Goal: Book appointment/travel/reservation

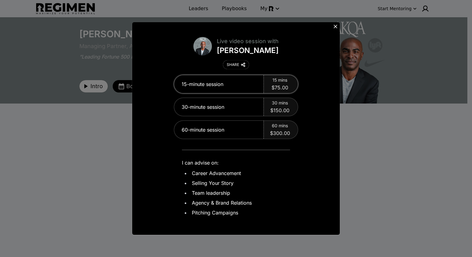
click at [279, 84] on span "$75.00" at bounding box center [279, 87] width 17 height 7
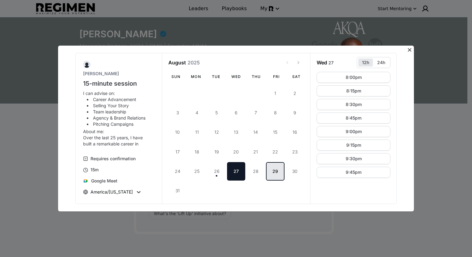
click at [273, 171] on button "29" at bounding box center [275, 171] width 18 height 18
click at [299, 64] on icon "View next month" at bounding box center [298, 62] width 5 height 5
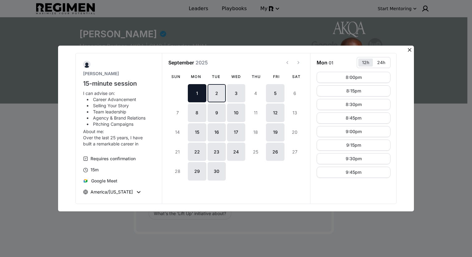
click at [219, 94] on button "2" at bounding box center [216, 93] width 18 height 18
click at [234, 96] on button "3" at bounding box center [236, 93] width 18 height 18
click at [273, 94] on button "5" at bounding box center [275, 93] width 18 height 18
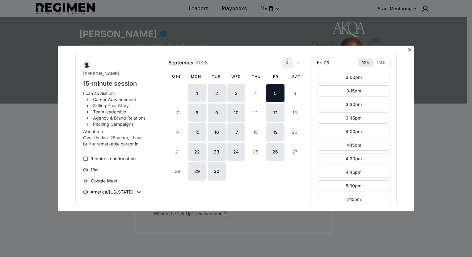
click at [287, 64] on icon "View previous month" at bounding box center [287, 62] width 5 height 5
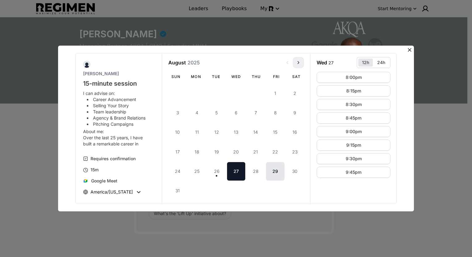
click at [299, 65] on icon "View next month" at bounding box center [298, 62] width 5 height 5
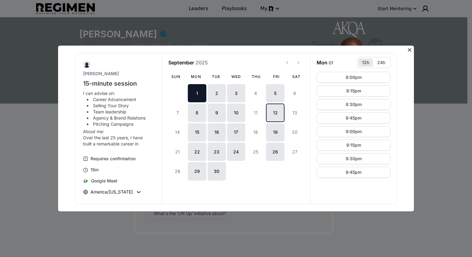
click at [278, 114] on button "12" at bounding box center [275, 113] width 18 height 18
click at [287, 65] on button "View previous month" at bounding box center [287, 62] width 11 height 11
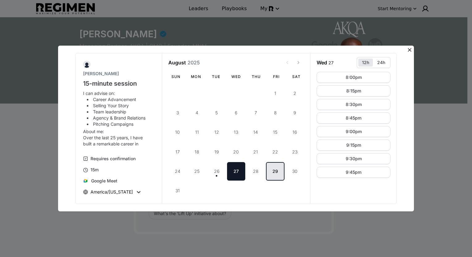
click at [273, 172] on button "29" at bounding box center [275, 171] width 18 height 18
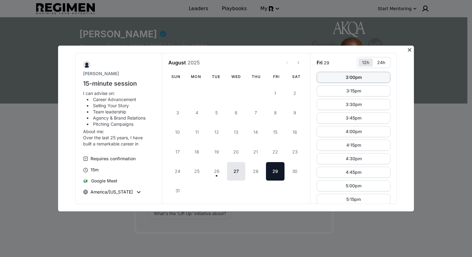
click at [333, 81] on button "3:00pm" at bounding box center [353, 77] width 74 height 11
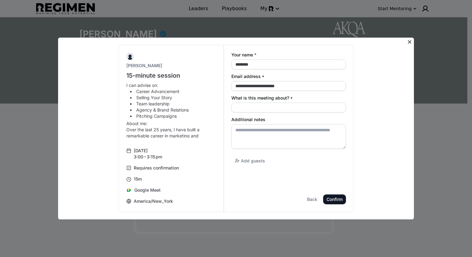
click at [333, 81] on div "**********" at bounding box center [288, 82] width 115 height 17
click at [0, 0] on div "Back" at bounding box center [0, 0] width 0 height 0
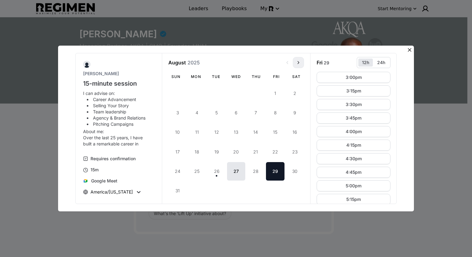
click at [299, 64] on icon "View next month" at bounding box center [298, 62] width 5 height 5
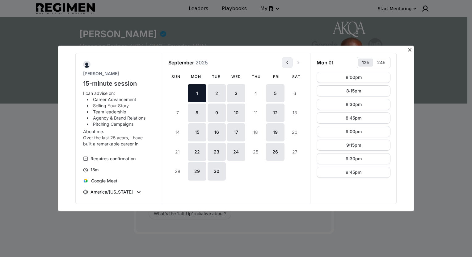
click at [286, 62] on icon "View previous month" at bounding box center [287, 62] width 5 height 5
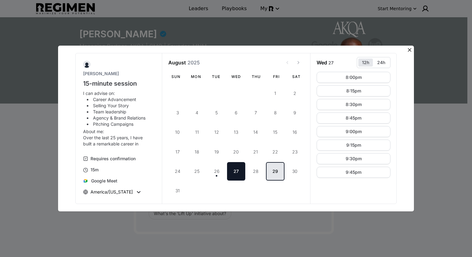
click at [274, 175] on button "29" at bounding box center [275, 171] width 18 height 18
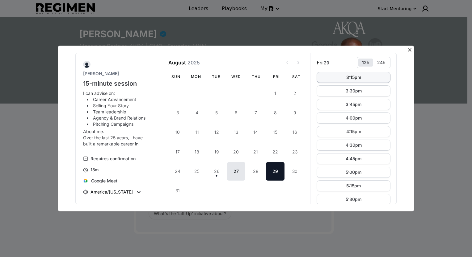
click at [329, 77] on button "3:15pm" at bounding box center [353, 77] width 74 height 11
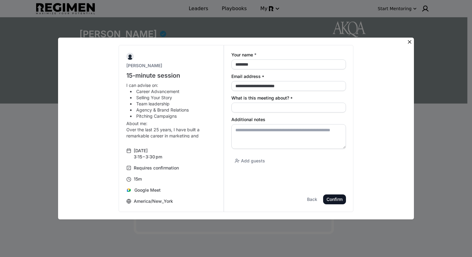
click at [409, 44] on icon at bounding box center [409, 42] width 6 height 6
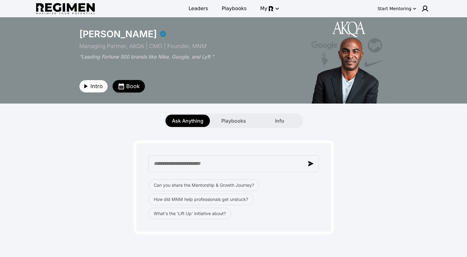
click at [118, 87] on icon "button" at bounding box center [121, 86] width 7 height 7
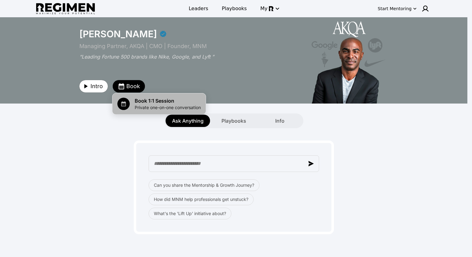
click at [142, 109] on span "Private one-on-one conversation" at bounding box center [168, 108] width 66 height 6
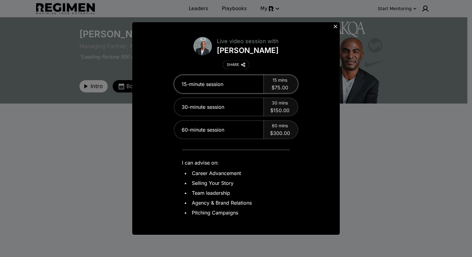
click at [280, 87] on span "$75.00" at bounding box center [279, 87] width 17 height 7
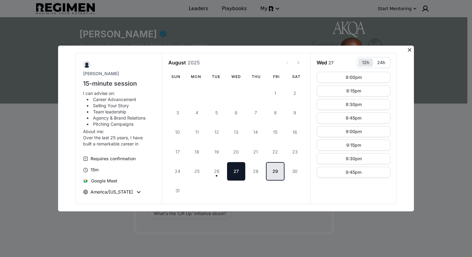
click at [275, 174] on button "29" at bounding box center [275, 171] width 18 height 18
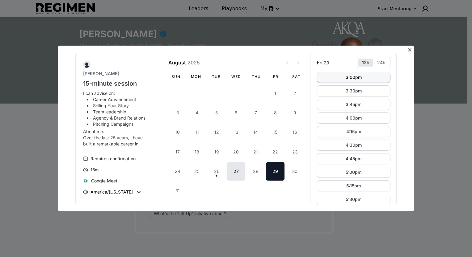
click at [340, 78] on button "3:00pm" at bounding box center [353, 77] width 74 height 11
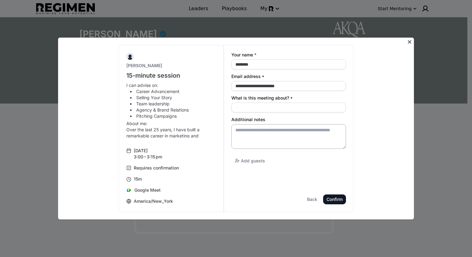
click at [239, 128] on textarea "Additional notes" at bounding box center [288, 136] width 115 height 25
paste textarea "**********"
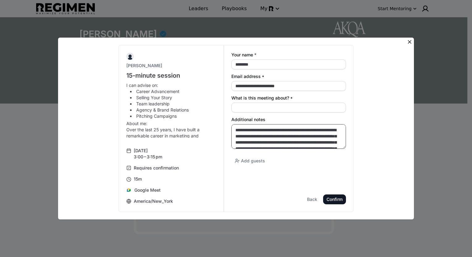
scroll to position [21, 0]
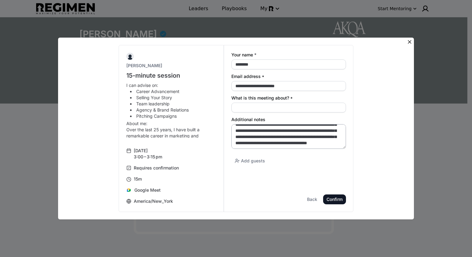
click at [277, 143] on textarea "**********" at bounding box center [288, 136] width 115 height 25
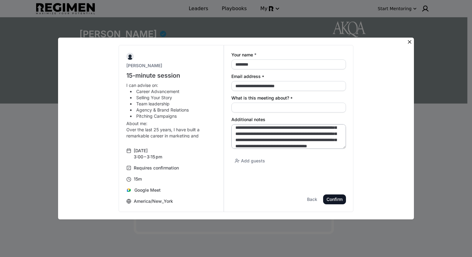
scroll to position [0, 0]
click at [316, 131] on textarea "**********" at bounding box center [288, 136] width 115 height 25
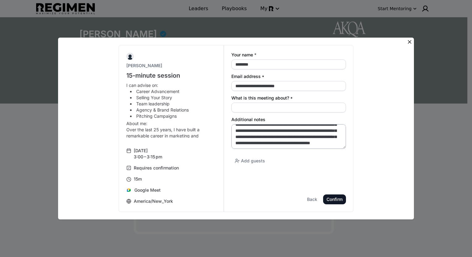
scroll to position [24, 0]
click at [280, 137] on textarea "**********" at bounding box center [288, 136] width 115 height 25
click at [292, 148] on textarea "**********" at bounding box center [288, 136] width 115 height 25
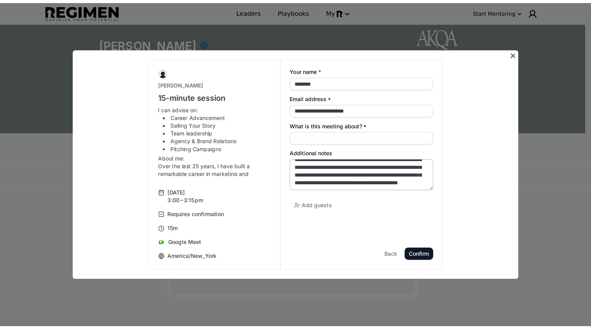
scroll to position [33, 0]
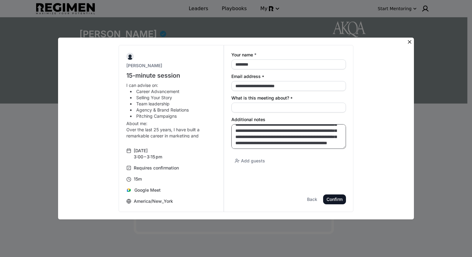
type textarea "**********"
click at [0, 0] on div "Confirm" at bounding box center [0, 0] width 0 height 0
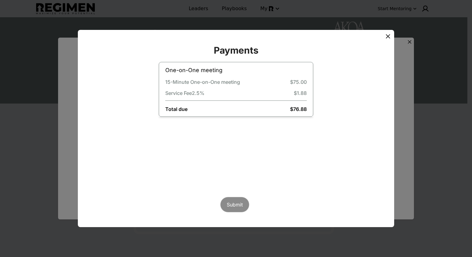
click at [387, 36] on icon at bounding box center [387, 36] width 7 height 7
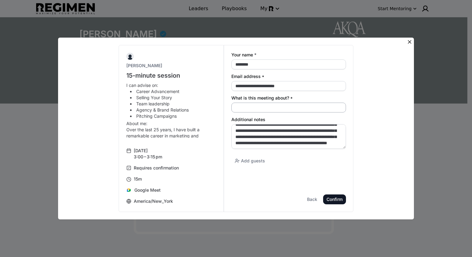
click at [242, 108] on input "What is this meeting about? *" at bounding box center [288, 108] width 115 height 10
type input "**********"
click at [0, 0] on div "Confirm" at bounding box center [0, 0] width 0 height 0
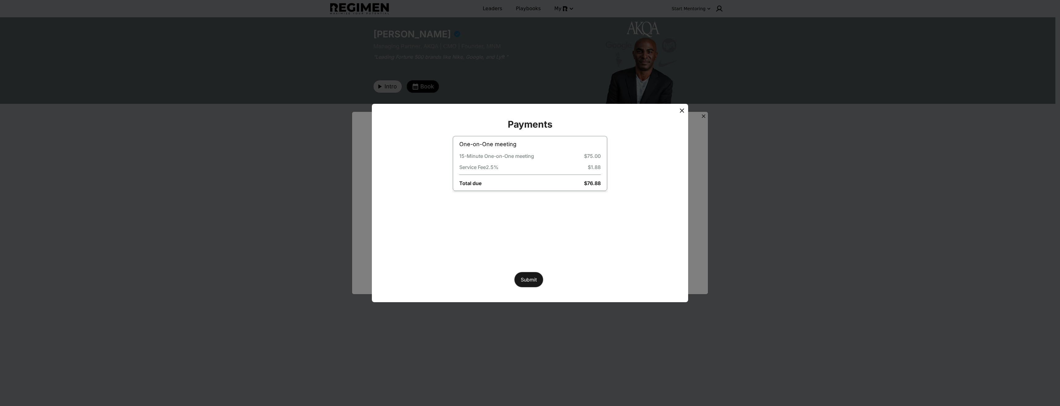
click at [471, 257] on button "Submit" at bounding box center [528, 279] width 29 height 15
